Goal: Check status: Check status

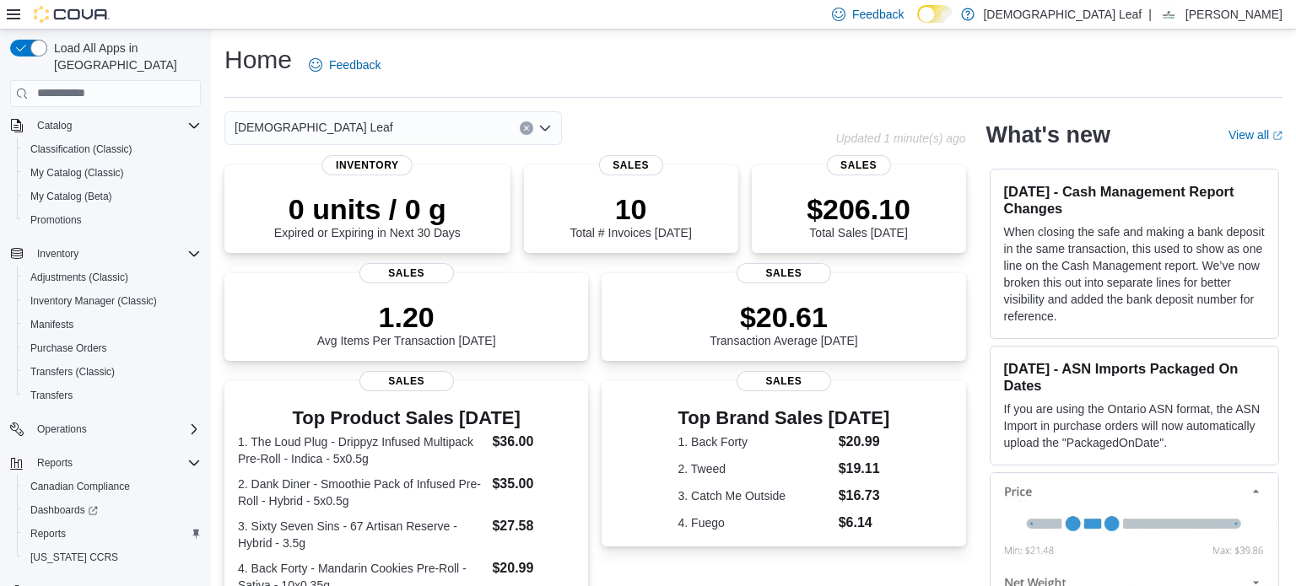
scroll to position [145, 0]
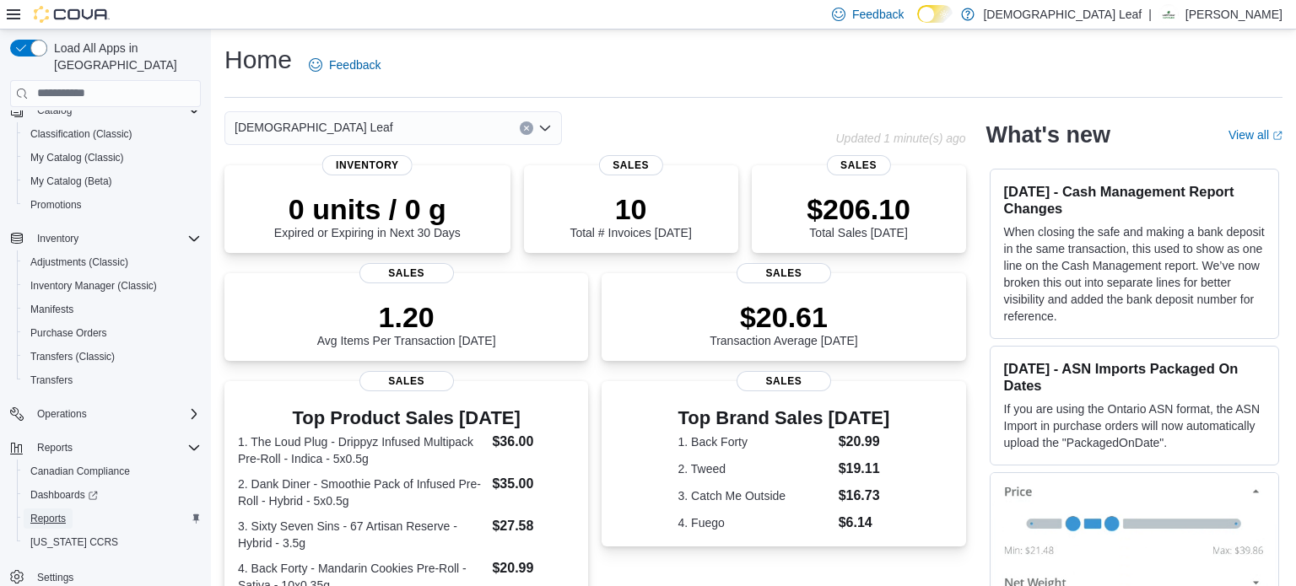
click at [71, 509] on link "Reports" at bounding box center [48, 519] width 49 height 20
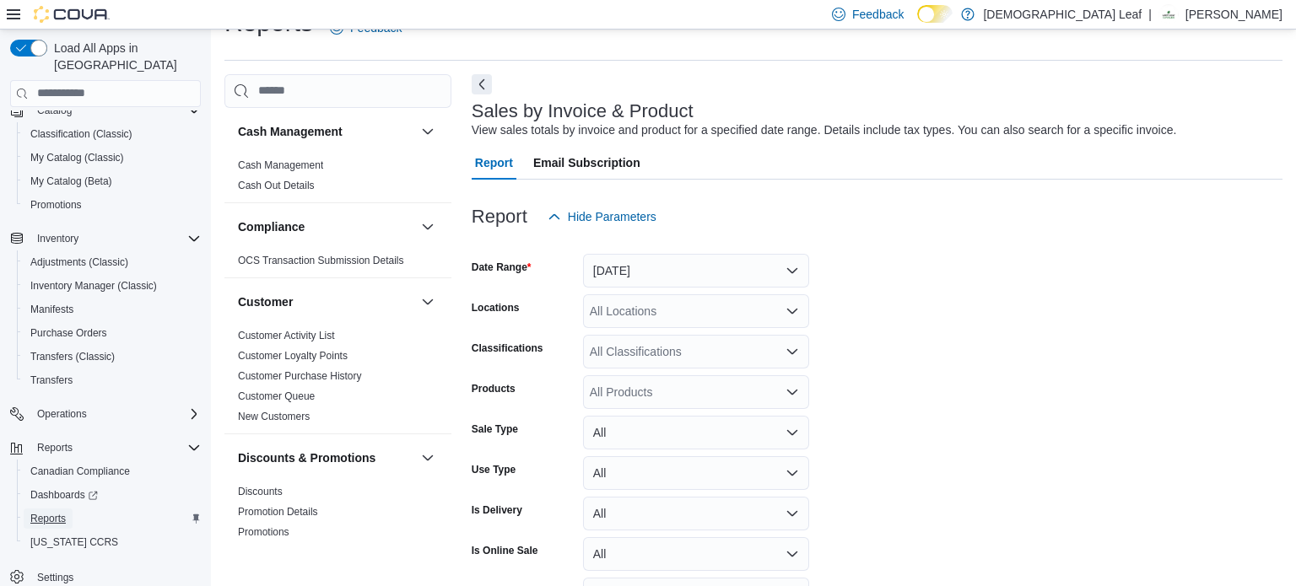
scroll to position [38, 0]
click at [790, 260] on button "Yesterday" at bounding box center [696, 270] width 226 height 34
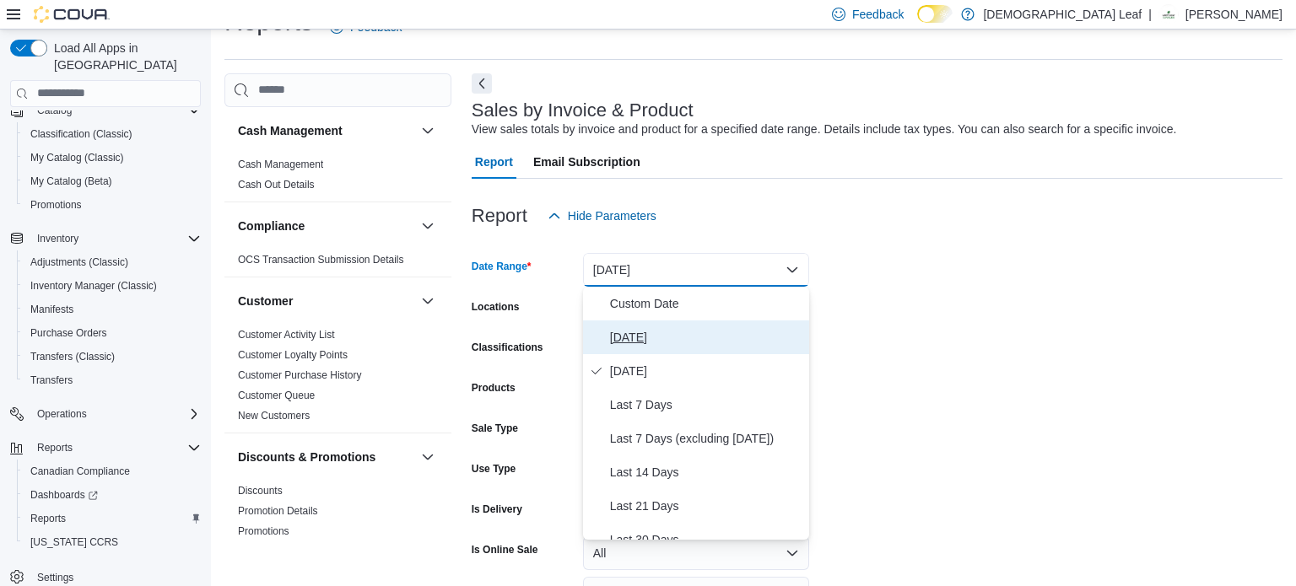
click at [760, 341] on span "Today" at bounding box center [706, 337] width 192 height 20
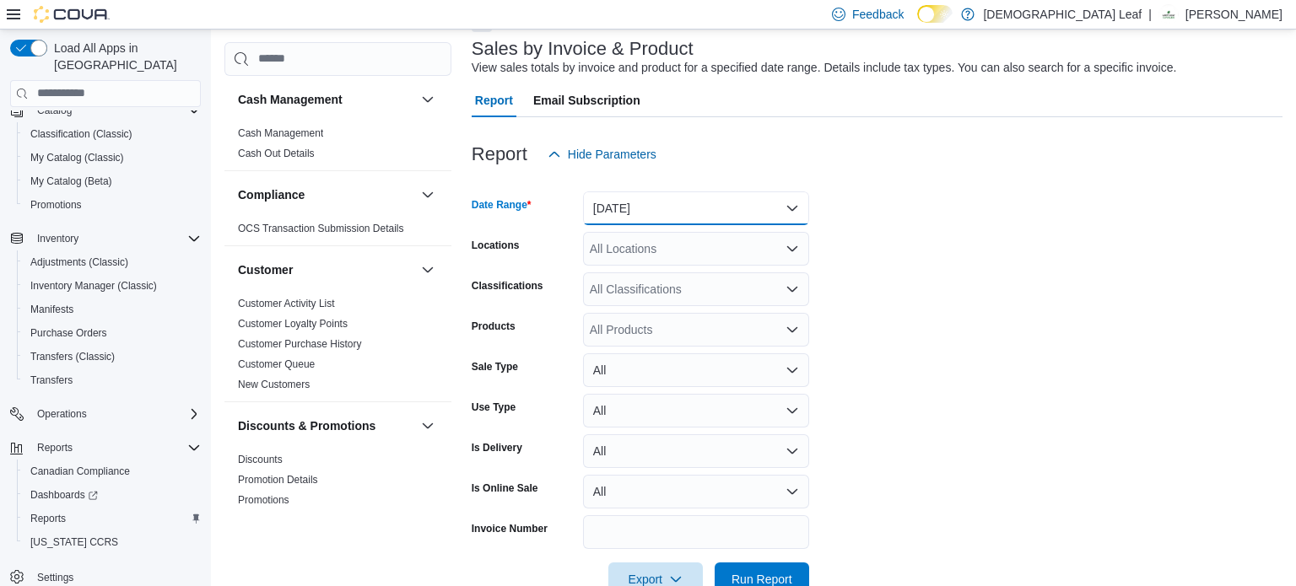
scroll to position [143, 0]
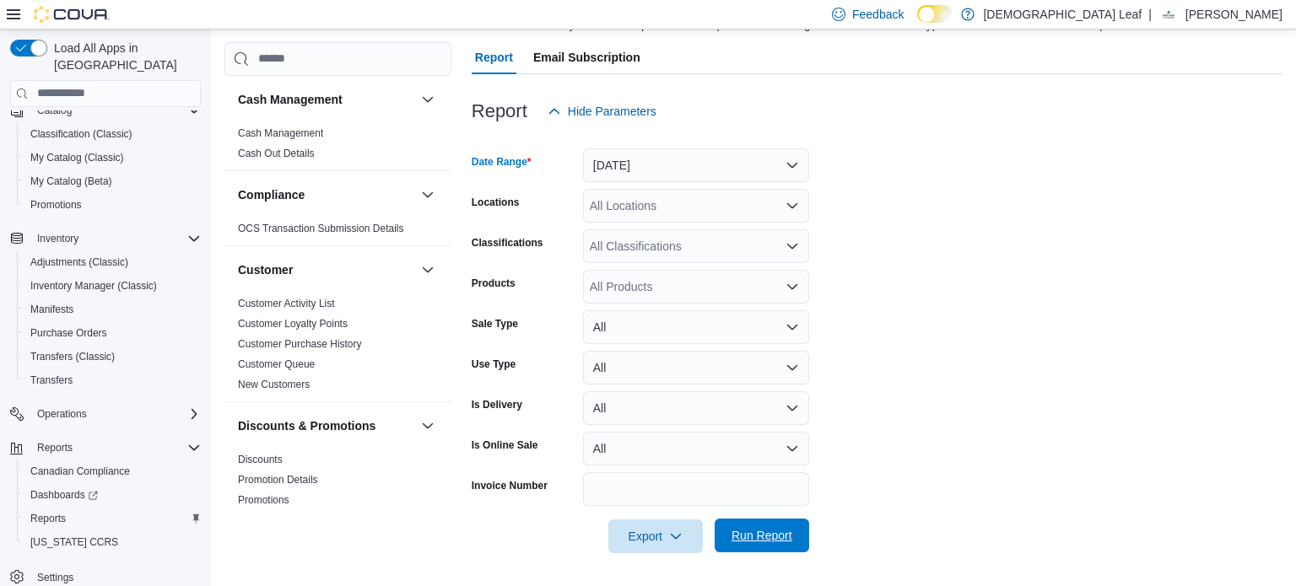
click at [759, 536] on span "Run Report" at bounding box center [761, 535] width 61 height 17
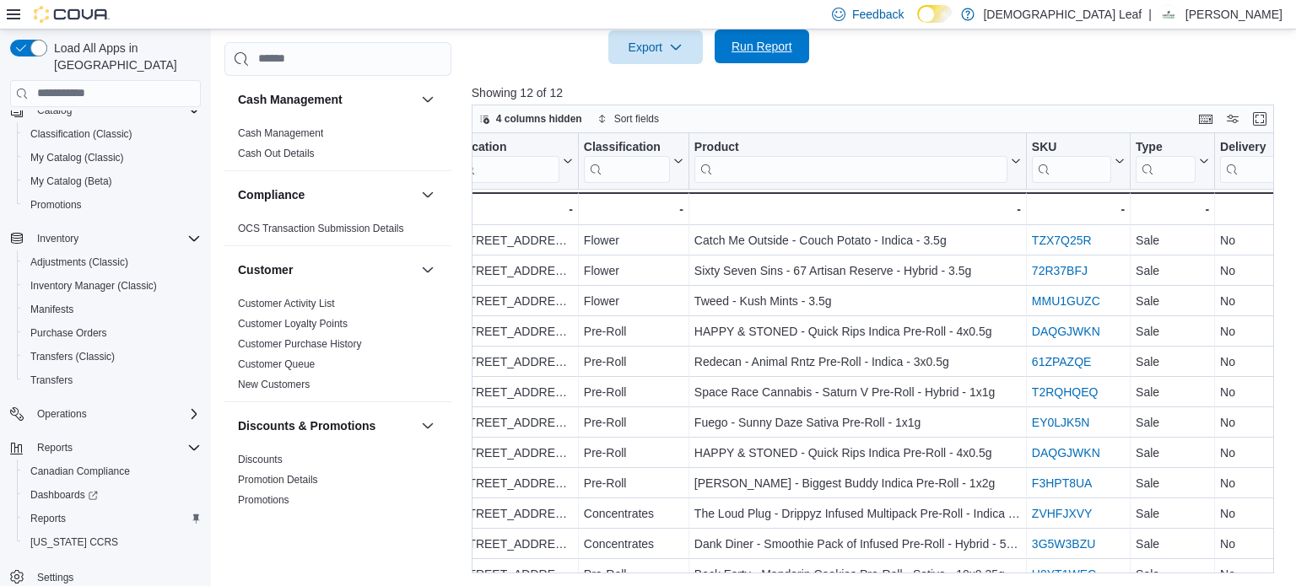
scroll to position [0, 515]
